Goal: Information Seeking & Learning: Learn about a topic

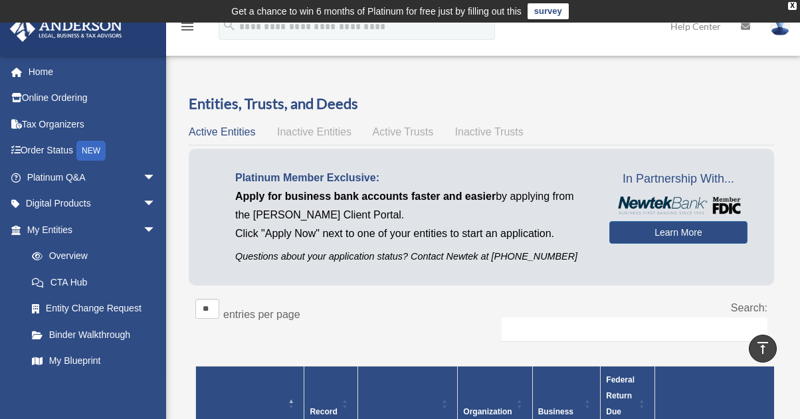
scroll to position [332, 0]
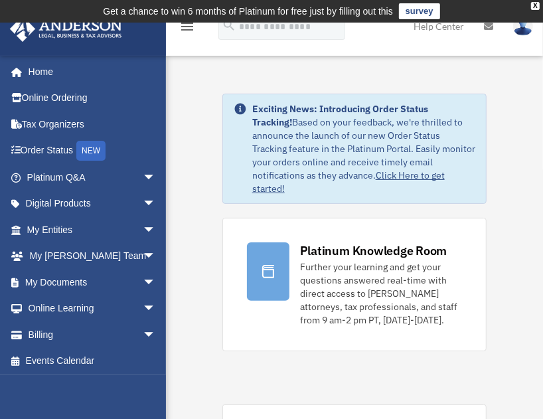
click at [143, 229] on span "arrow_drop_down" at bounding box center [156, 230] width 27 height 27
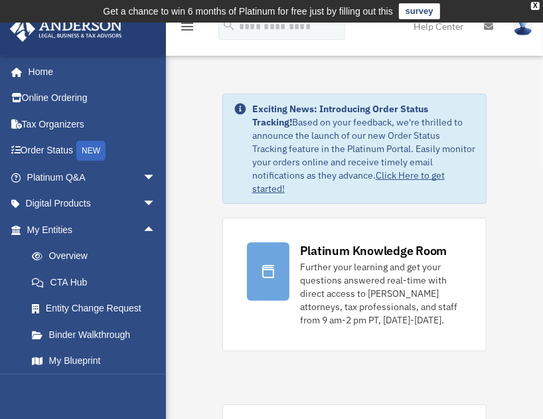
click at [61, 254] on link "Overview" at bounding box center [97, 256] width 157 height 27
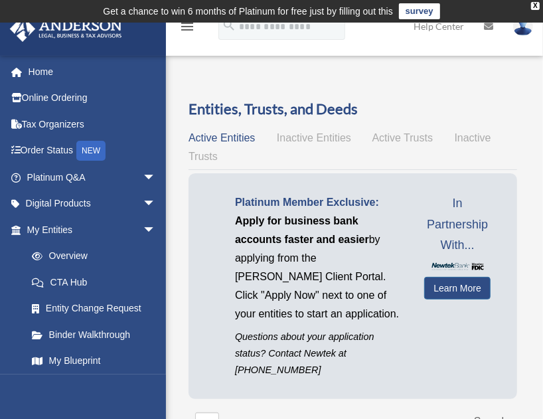
click at [233, 138] on span "Active Entities" at bounding box center [222, 137] width 66 height 11
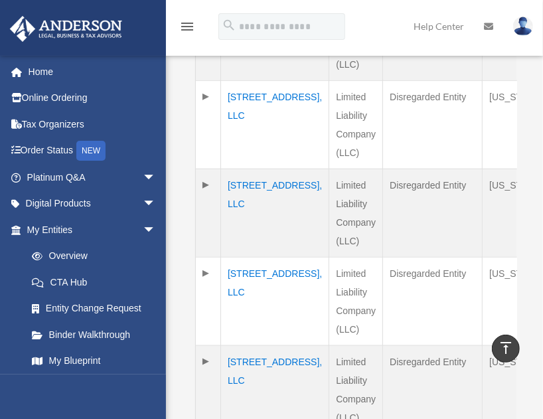
scroll to position [598, 0]
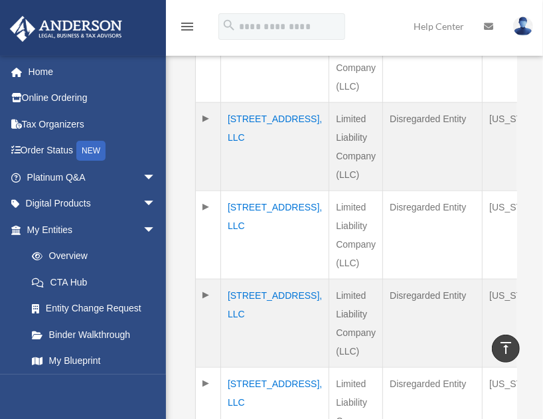
click at [236, 236] on td "23906 59th Place, LLC" at bounding box center [275, 235] width 108 height 88
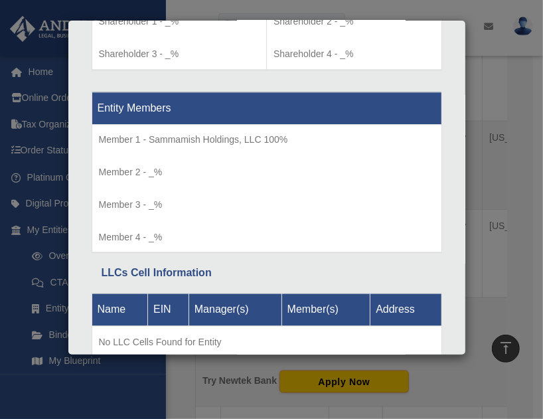
scroll to position [664, 0]
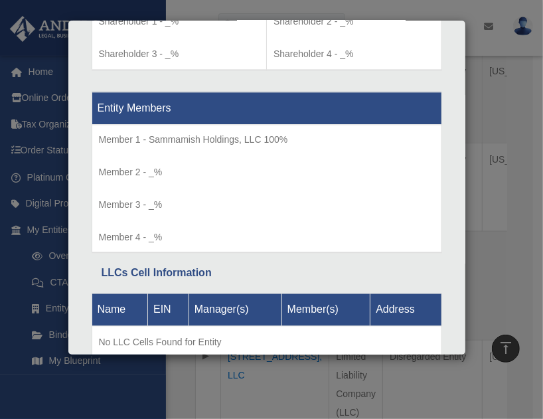
click at [476, 36] on div "Details × Articles Sent Organizational Date" at bounding box center [271, 209] width 543 height 419
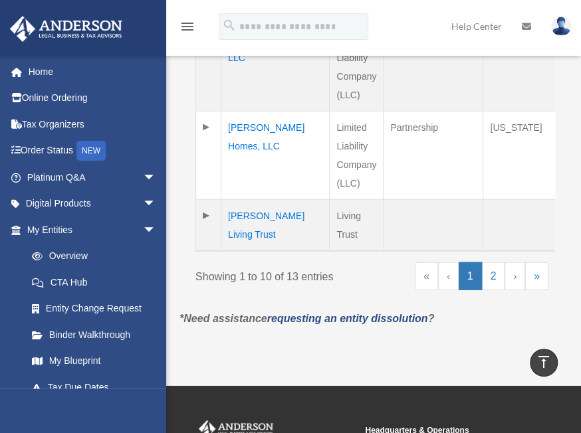
scroll to position [1210, 0]
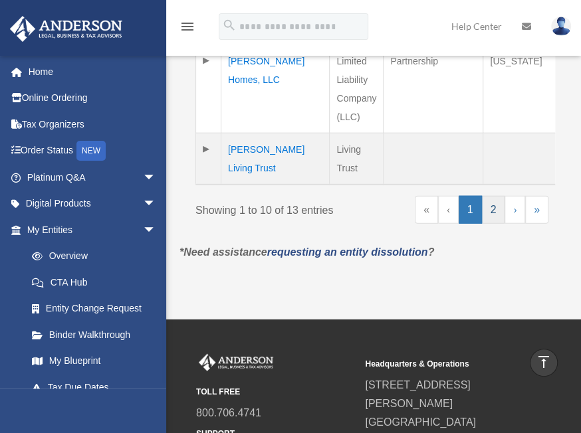
click at [492, 224] on link "2" at bounding box center [493, 210] width 23 height 28
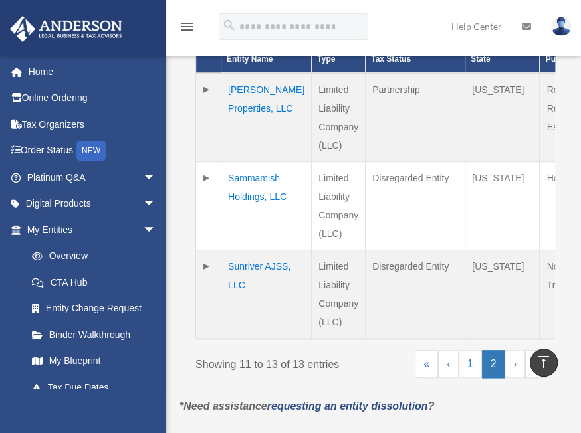
scroll to position [388, 0]
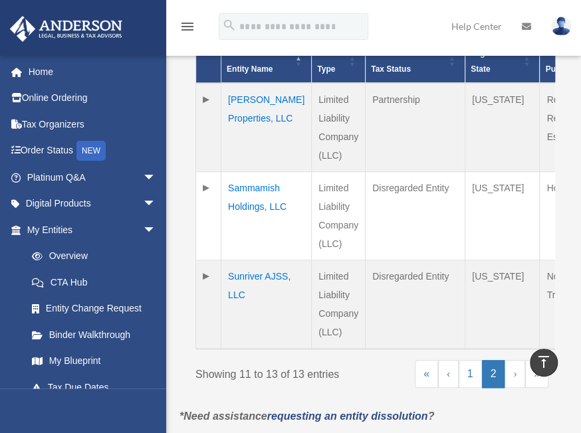
click at [237, 114] on td "Ott Properties, LLC" at bounding box center [266, 127] width 90 height 89
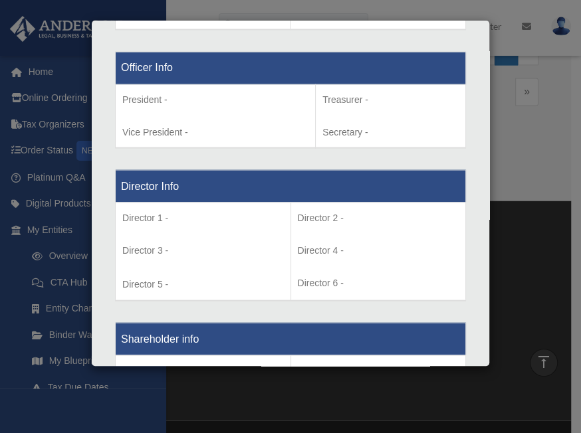
scroll to position [854, 0]
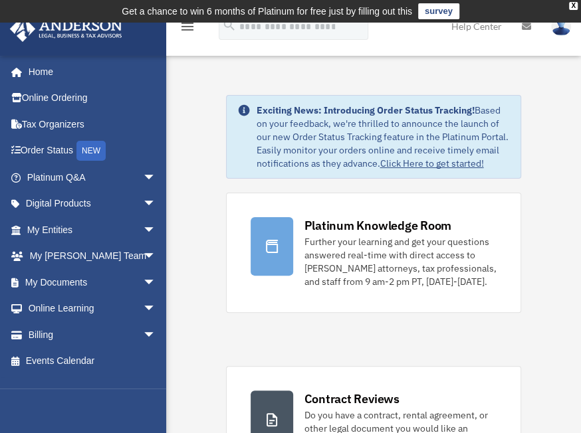
click at [143, 229] on span "arrow_drop_down" at bounding box center [156, 230] width 27 height 27
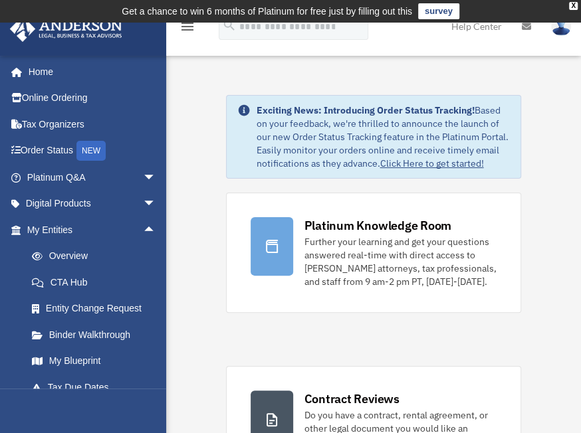
click at [84, 255] on link "Overview" at bounding box center [97, 256] width 157 height 27
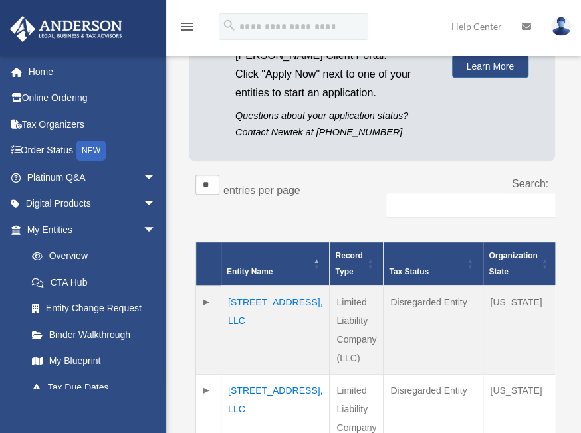
scroll to position [199, 0]
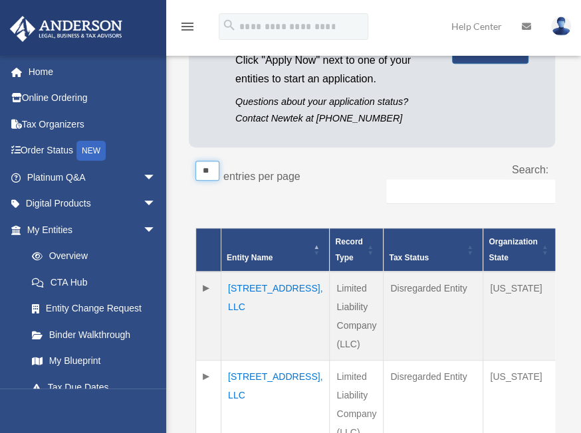
click at [209, 170] on select "** ** ** ***" at bounding box center [207, 171] width 24 height 20
select select "**"
click at [195, 161] on select "** ** ** ***" at bounding box center [207, 171] width 24 height 20
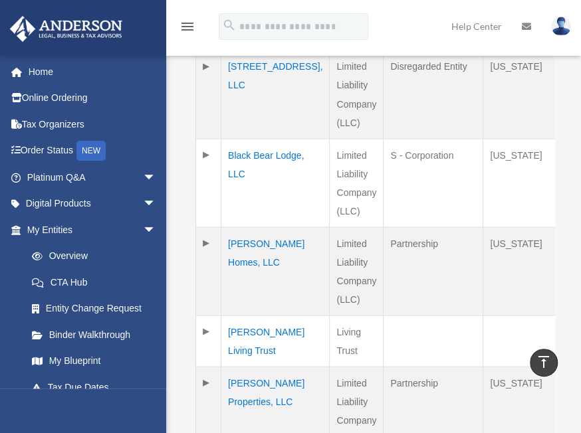
scroll to position [930, 0]
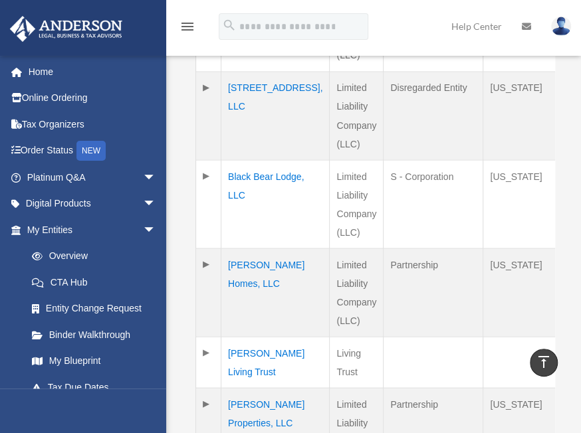
click at [254, 177] on td "Black Bear Lodge, LLC" at bounding box center [275, 204] width 108 height 88
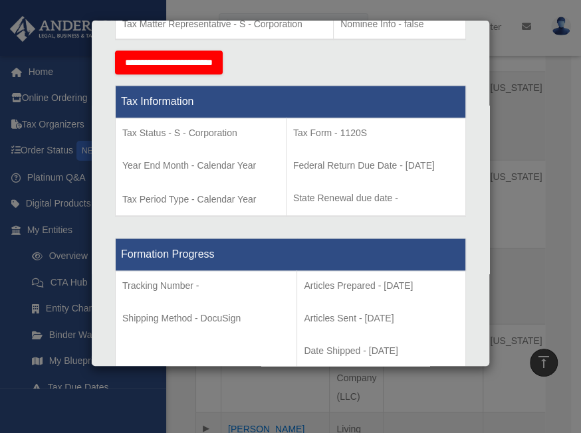
scroll to position [598, 0]
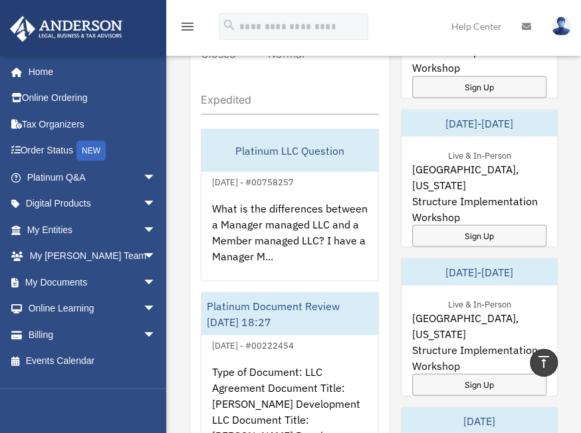
scroll to position [997, 0]
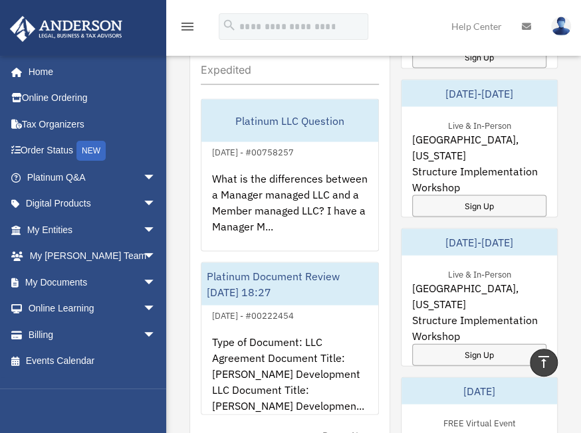
click at [143, 228] on span "arrow_drop_down" at bounding box center [156, 230] width 27 height 27
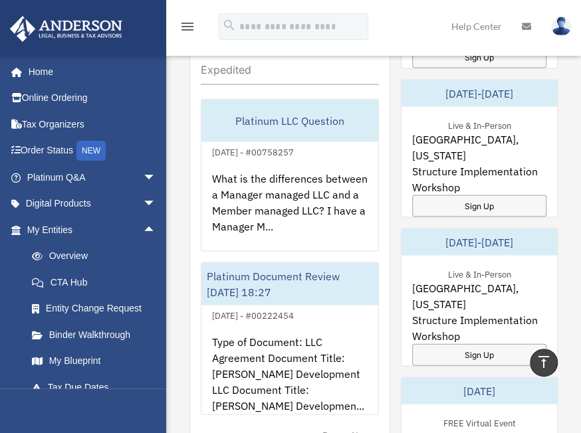
click at [60, 255] on link "Overview" at bounding box center [97, 256] width 157 height 27
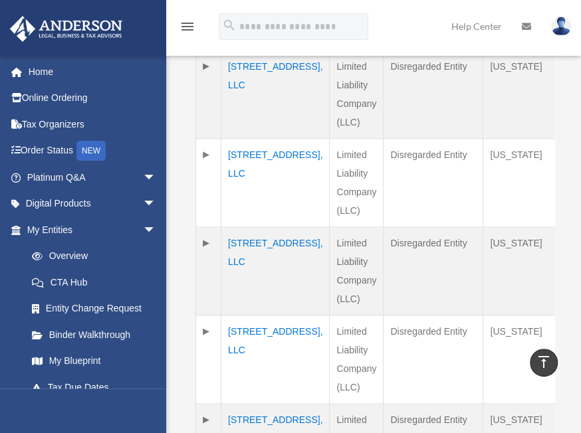
scroll to position [598, 0]
click at [239, 175] on td "[STREET_ADDRESS], LLC" at bounding box center [275, 183] width 108 height 88
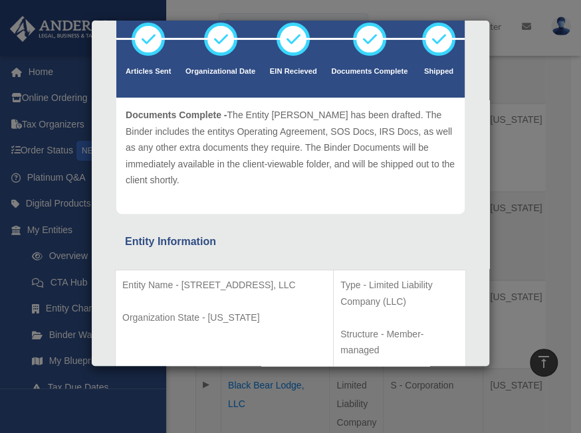
scroll to position [35, 0]
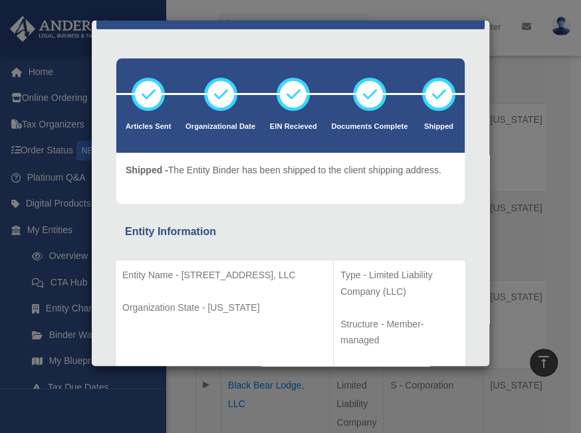
drag, startPoint x: 530, startPoint y: 75, endPoint x: 527, endPoint y: 82, distance: 7.2
click at [531, 75] on div "Details × Articles Sent Organizational Date" at bounding box center [290, 216] width 581 height 433
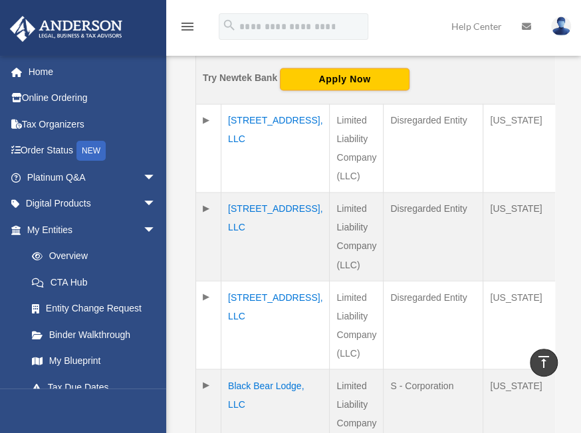
click at [241, 222] on td "7200 NE 153rd Place, LLC" at bounding box center [275, 236] width 108 height 88
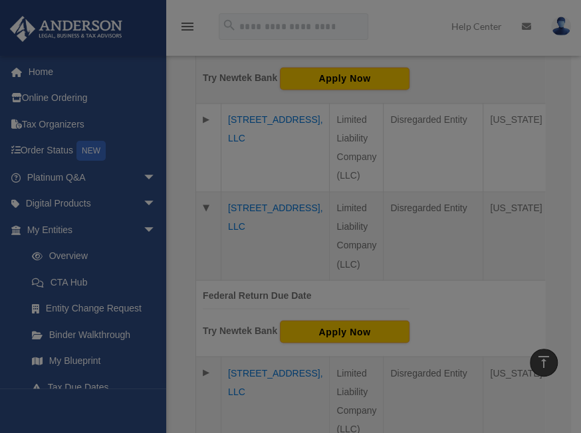
click at [241, 222] on body "X Get a chance to win 6 months of Platinum for free just by filling out this su…" at bounding box center [290, 160] width 581 height 1914
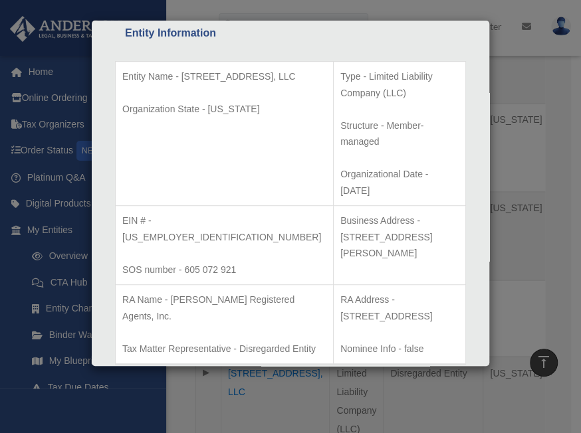
scroll to position [199, 0]
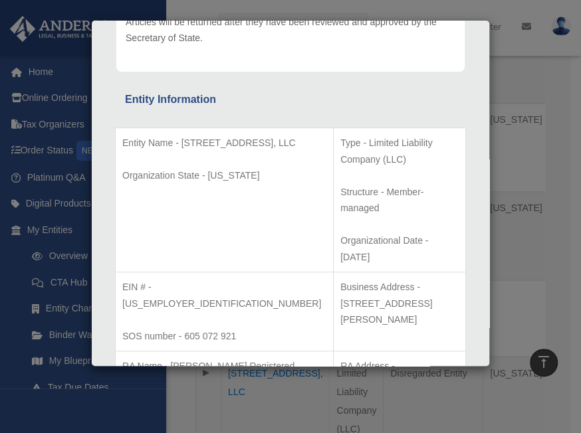
click at [159, 147] on p "Entity Name - 7200 NE 153rd Place, LLC" at bounding box center [224, 143] width 204 height 17
drag, startPoint x: 159, startPoint y: 147, endPoint x: 136, endPoint y: 144, distance: 24.1
click at [136, 144] on p "Entity Name - 7200 NE 153rd Place, LLC" at bounding box center [224, 143] width 204 height 17
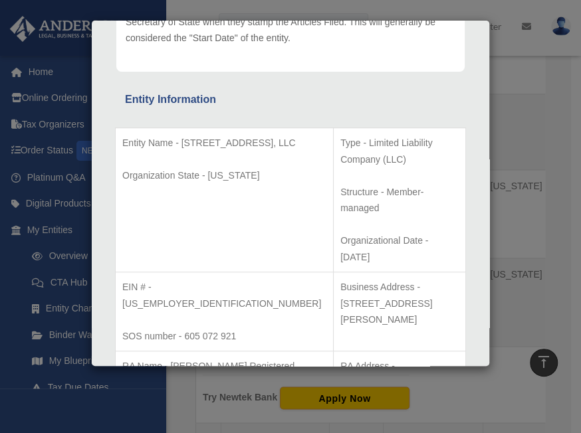
click at [362, 233] on p "Organizational Date - 2023-02-16" at bounding box center [399, 249] width 118 height 33
drag, startPoint x: 362, startPoint y: 209, endPoint x: 322, endPoint y: 205, distance: 40.1
click at [340, 233] on p "Organizational Date - 2023-02-16" at bounding box center [399, 249] width 118 height 33
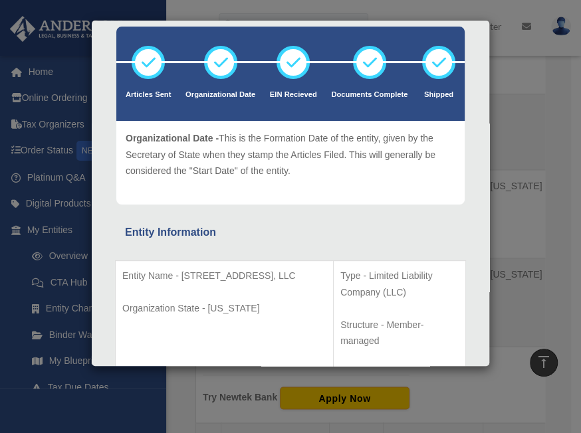
scroll to position [0, 0]
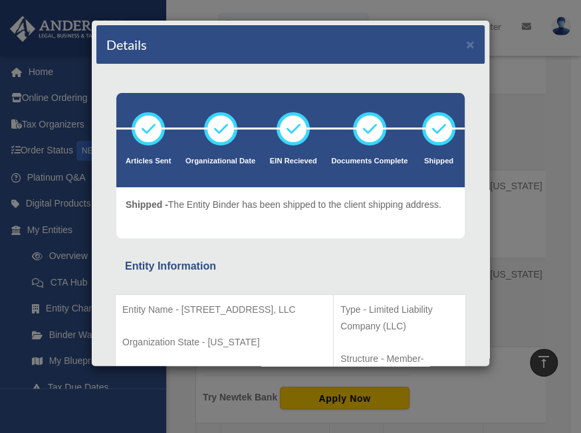
click at [530, 88] on div "Details × Articles Sent Organizational Date" at bounding box center [290, 216] width 581 height 433
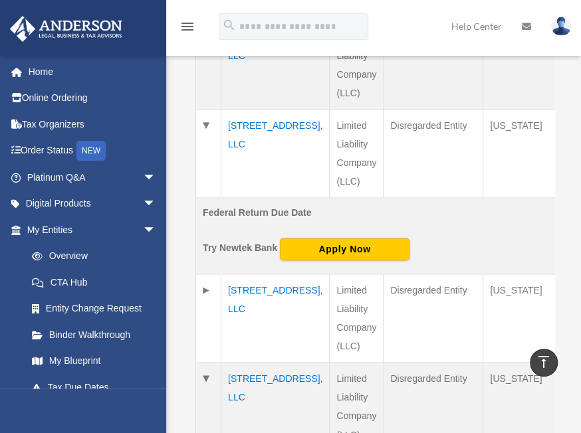
scroll to position [598, 0]
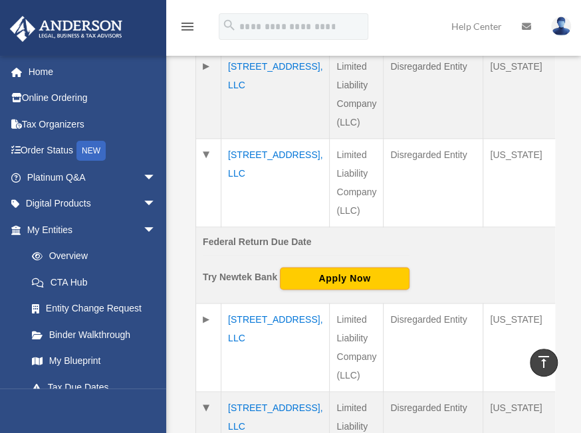
click at [92, 334] on link "Binder Walkthrough" at bounding box center [94, 335] width 151 height 27
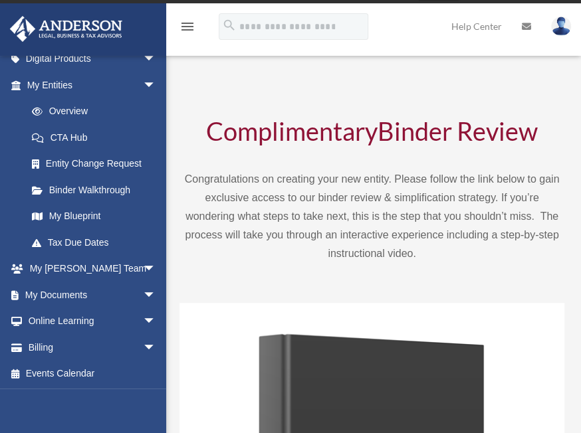
scroll to position [66, 0]
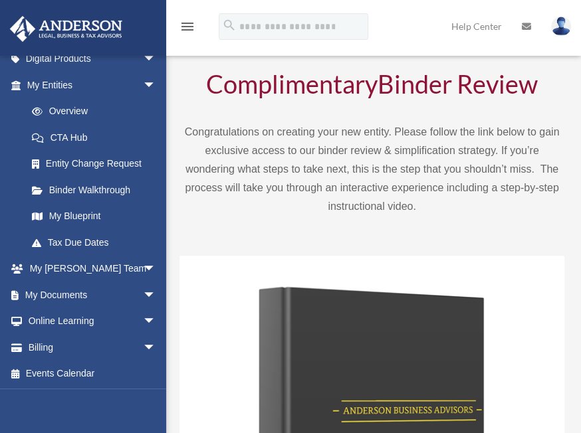
click at [143, 290] on span "arrow_drop_down" at bounding box center [156, 295] width 27 height 27
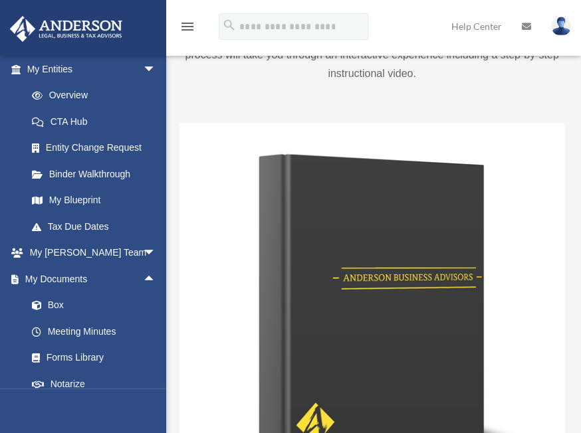
scroll to position [118, 0]
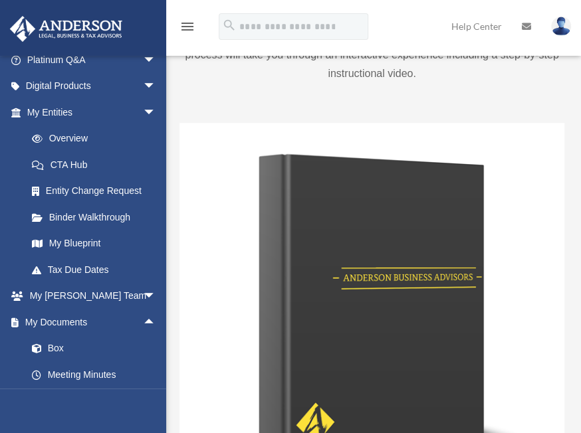
click at [78, 163] on link "CTA Hub" at bounding box center [97, 164] width 157 height 27
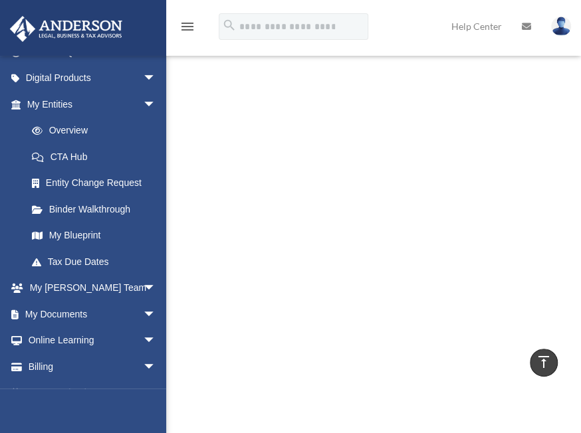
scroll to position [78, 0]
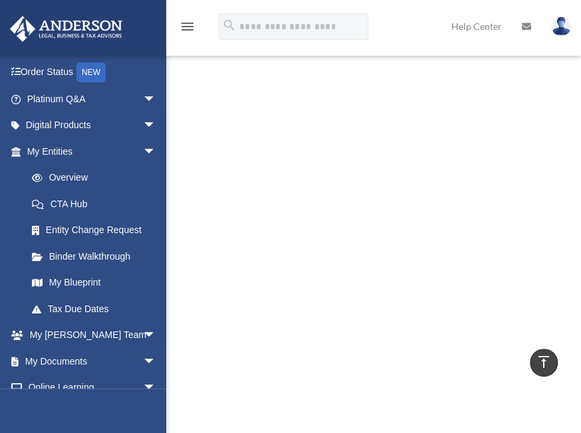
click at [78, 175] on link "Overview" at bounding box center [97, 178] width 157 height 27
click at [65, 174] on link "Overview" at bounding box center [97, 178] width 157 height 27
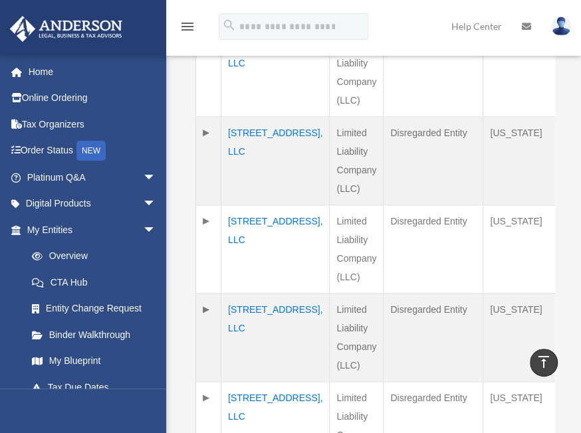
scroll to position [598, 0]
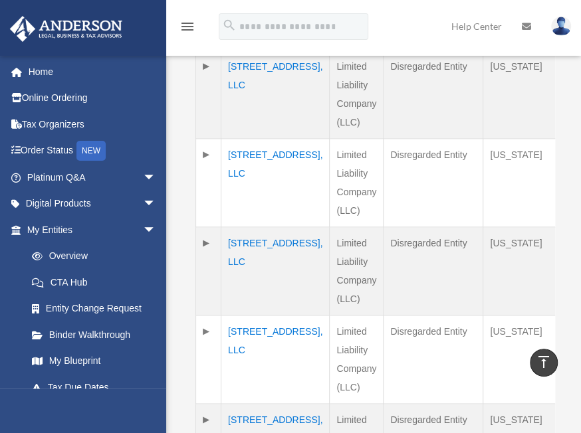
click at [330, 262] on td "Limited Liability Company (LLC)" at bounding box center [357, 271] width 54 height 88
drag, startPoint x: 292, startPoint y: 262, endPoint x: 244, endPoint y: 258, distance: 47.3
click at [244, 258] on td "[STREET_ADDRESS], LLC" at bounding box center [275, 271] width 108 height 88
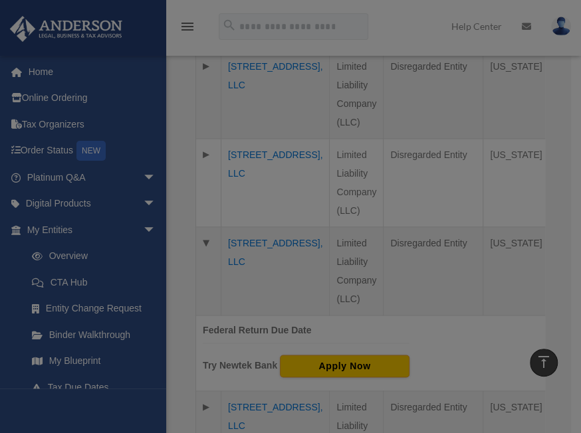
click at [244, 258] on body "X Get a chance to win 6 months of Platinum for free just by filling out this su…" at bounding box center [290, 321] width 581 height 1838
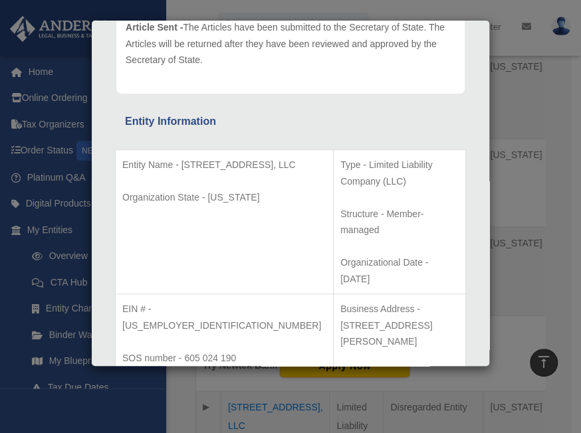
scroll to position [199, 0]
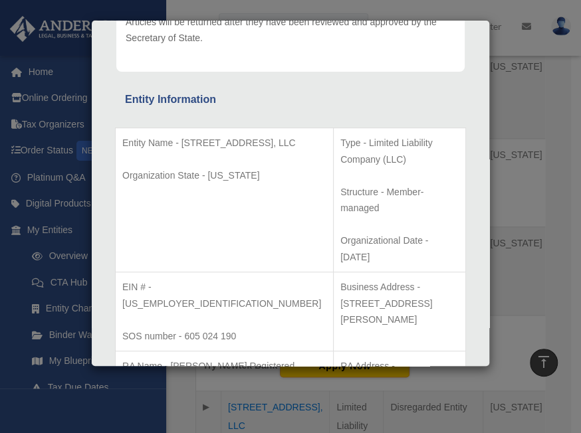
click at [450, 198] on td "Type - Limited Liability Company (LLC) Structure - Member-managed Organizationa…" at bounding box center [400, 200] width 132 height 144
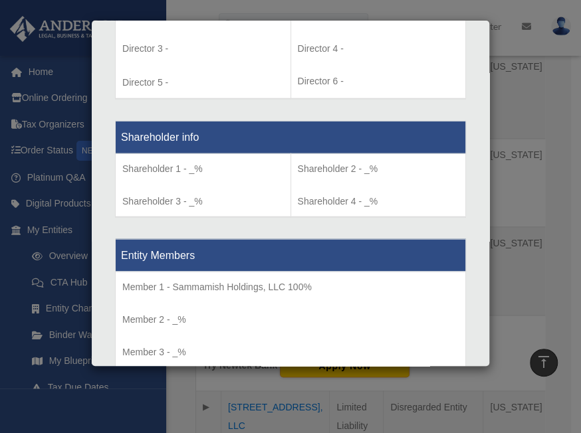
scroll to position [731, 0]
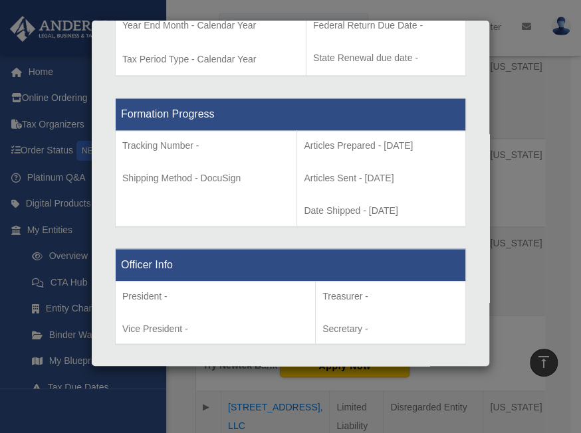
click at [516, 105] on div "Details × Articles Sent Organizational Date" at bounding box center [290, 216] width 581 height 433
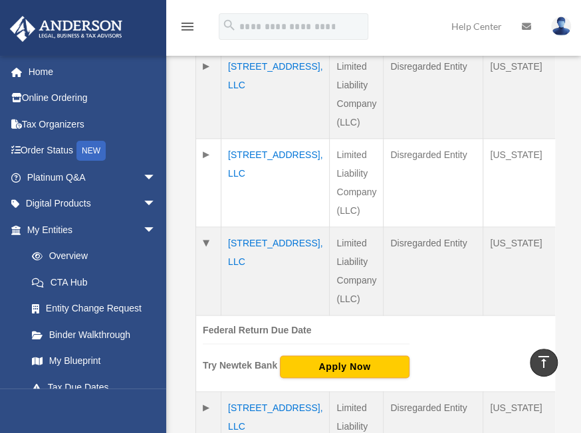
click at [391, 285] on td "Disregarded Entity" at bounding box center [433, 271] width 100 height 88
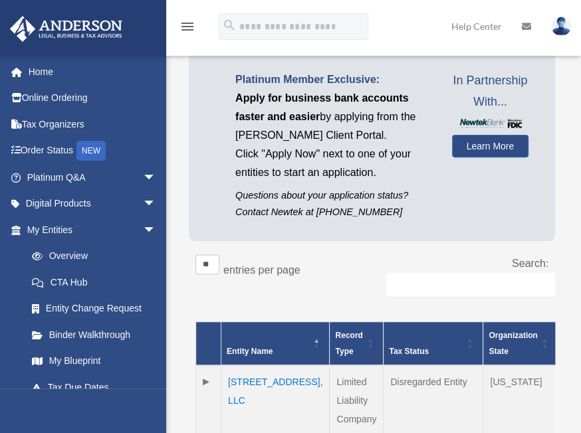
scroll to position [133, 0]
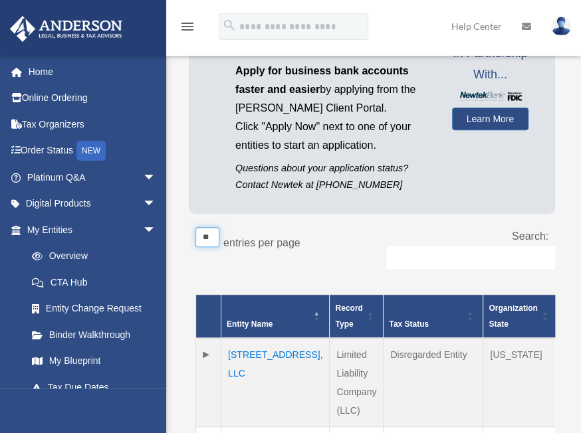
click at [215, 237] on select "** ** ** ***" at bounding box center [207, 237] width 24 height 20
select select "**"
click at [195, 227] on select "** ** ** ***" at bounding box center [207, 237] width 24 height 20
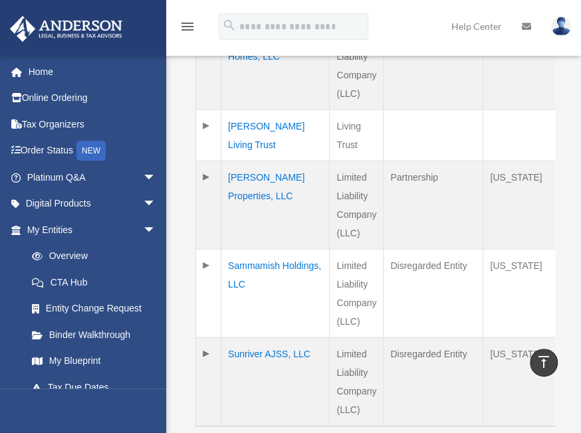
scroll to position [1129, 0]
